Goal: Use online tool/utility

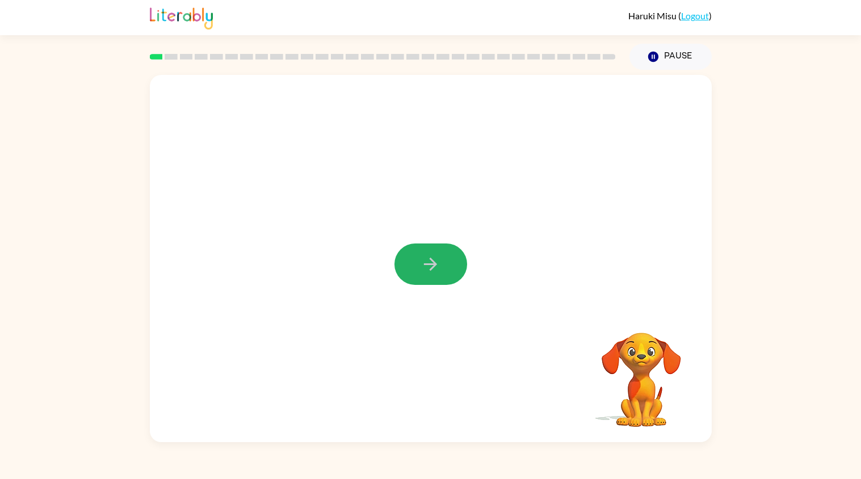
click at [430, 266] on icon "button" at bounding box center [431, 264] width 20 height 20
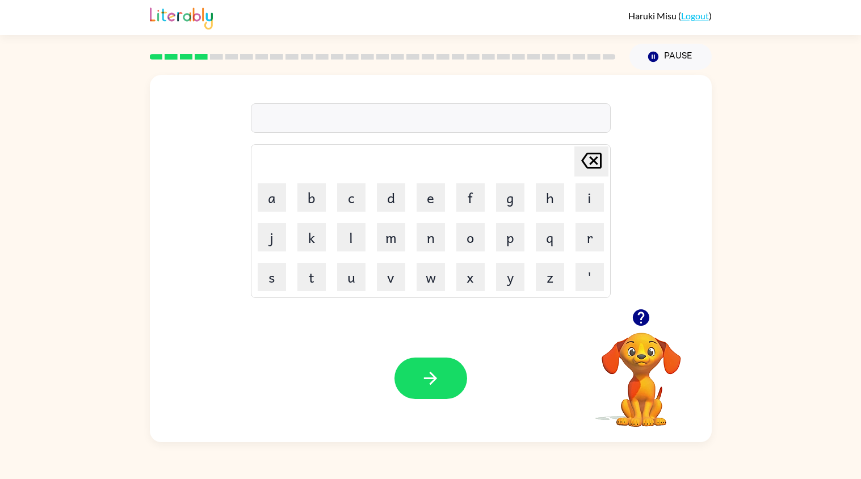
click at [46, 215] on div "[PERSON_NAME] last character input a b c d e f g h i j k l m n o p q r s t u v …" at bounding box center [430, 256] width 861 height 372
click at [45, 215] on div "[PERSON_NAME] last character input a b c d e f g h i j k l m n o p q r s t u v …" at bounding box center [430, 256] width 861 height 372
click at [45, 215] on div "mirac Delete Delete last character input a b c d e f g h i j k l m n o p q r s …" at bounding box center [430, 256] width 861 height 372
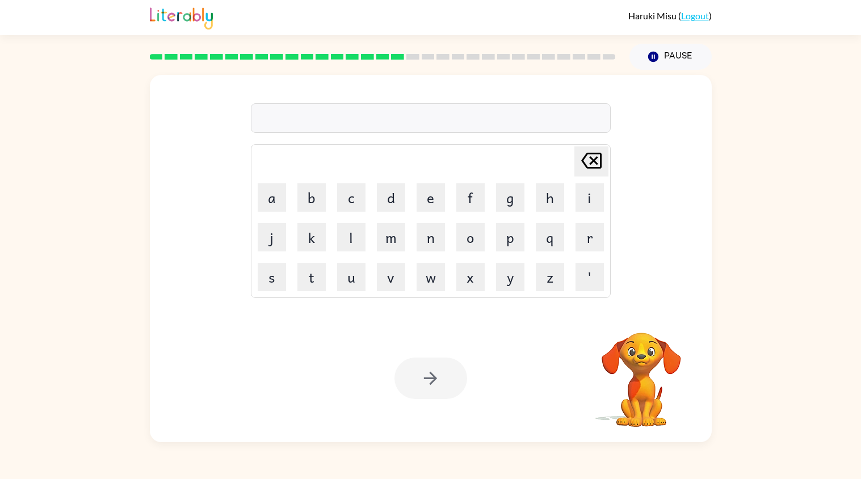
click at [45, 215] on div "[PERSON_NAME] last character input a b c d e f g h i j k l m n o p q r s t u v …" at bounding box center [430, 256] width 861 height 372
click at [648, 326] on icon "button" at bounding box center [641, 318] width 20 height 20
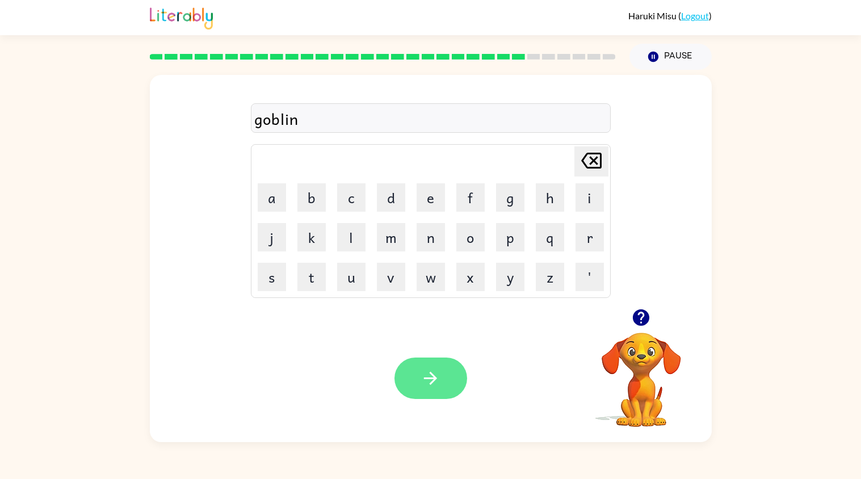
click at [431, 379] on icon "button" at bounding box center [430, 378] width 13 height 13
click at [288, 121] on div "goferment" at bounding box center [430, 119] width 353 height 24
click at [287, 118] on div "goferment" at bounding box center [430, 119] width 353 height 24
click at [287, 125] on div "goferment" at bounding box center [430, 119] width 353 height 24
drag, startPoint x: 287, startPoint y: 125, endPoint x: 278, endPoint y: 99, distance: 27.1
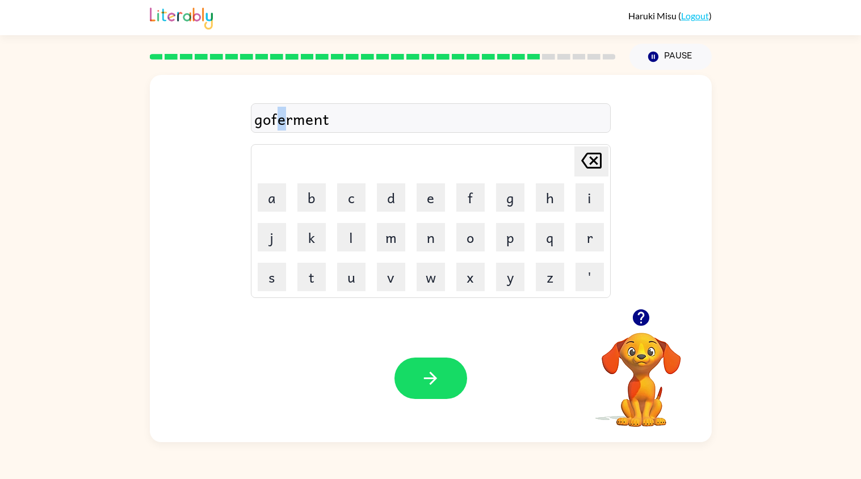
click at [278, 99] on div "goferment [PERSON_NAME] last character input a b c d e f g h i j k l m n o p q …" at bounding box center [431, 192] width 360 height 212
